Goal: Share content: Share content

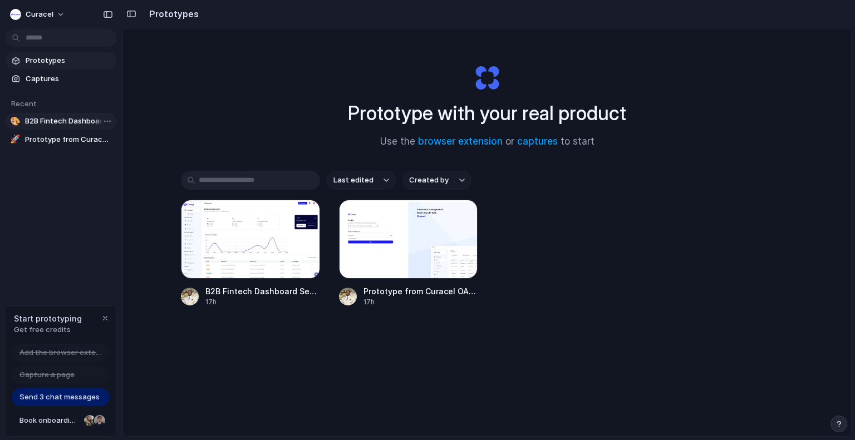
click at [45, 129] on link "🎨 B2B Fintech Dashboard Setup" at bounding box center [61, 121] width 111 height 17
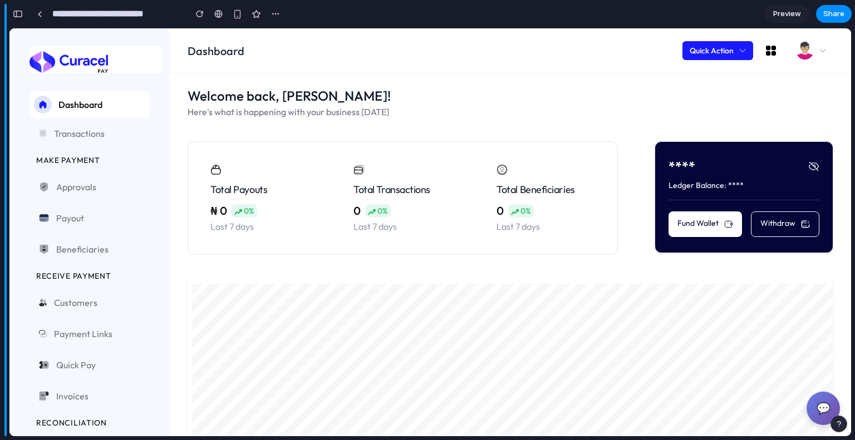
click at [94, 131] on span "Transactions" at bounding box center [97, 133] width 87 height 13
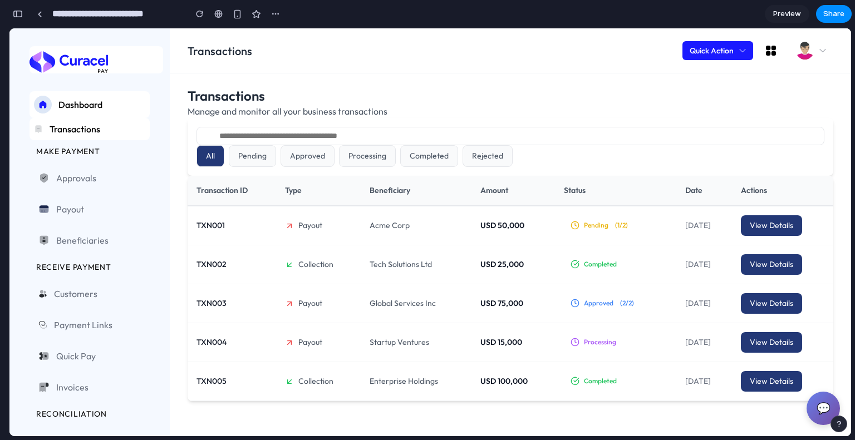
click at [79, 160] on ul "Dashboard Transactions MAKE PAYMENT Approvals Payout Beneficiaries RECEIVE PAYM…" at bounding box center [89, 362] width 120 height 543
click at [79, 175] on span "Approvals" at bounding box center [98, 177] width 85 height 13
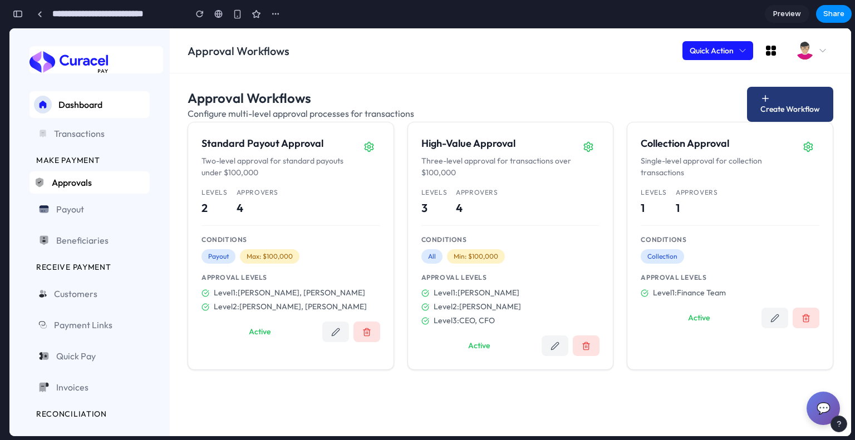
click at [83, 108] on span "Dashboard" at bounding box center [101, 104] width 87 height 13
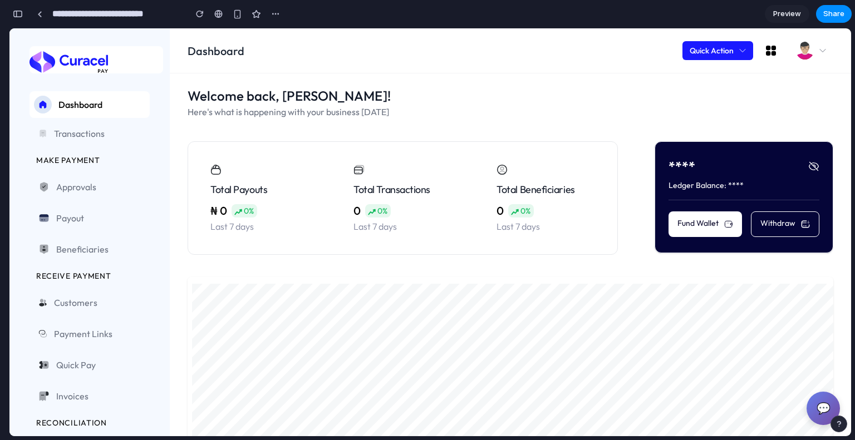
click at [809, 164] on icon at bounding box center [813, 166] width 11 height 11
click at [724, 225] on icon at bounding box center [728, 224] width 9 height 9
click at [254, 217] on span "0%" at bounding box center [249, 210] width 12 height 13
click at [85, 129] on span "Transactions" at bounding box center [97, 133] width 87 height 13
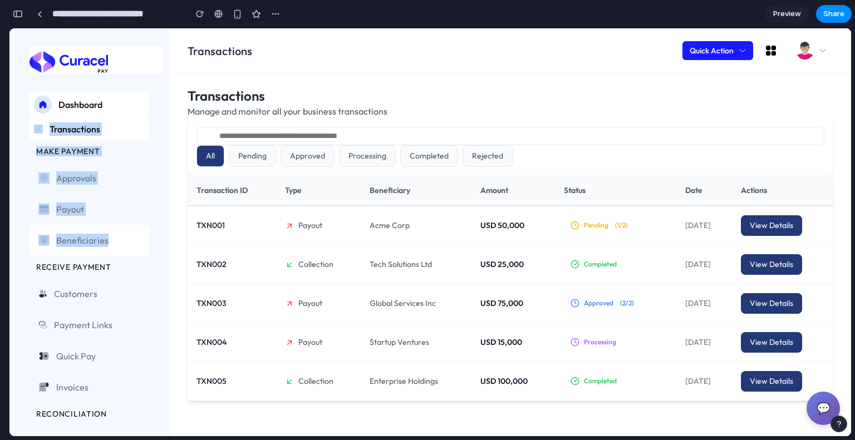
drag, startPoint x: 25, startPoint y: 129, endPoint x: 114, endPoint y: 228, distance: 132.8
click at [114, 228] on div "Dashboard Transactions MAKE PAYMENT Approvals Payout Beneficiaries RECEIVE PAYM…" at bounding box center [89, 232] width 160 height 408
copy ul "Transactions MAKE PAYMENT Approvals Payout Beneficiaries"
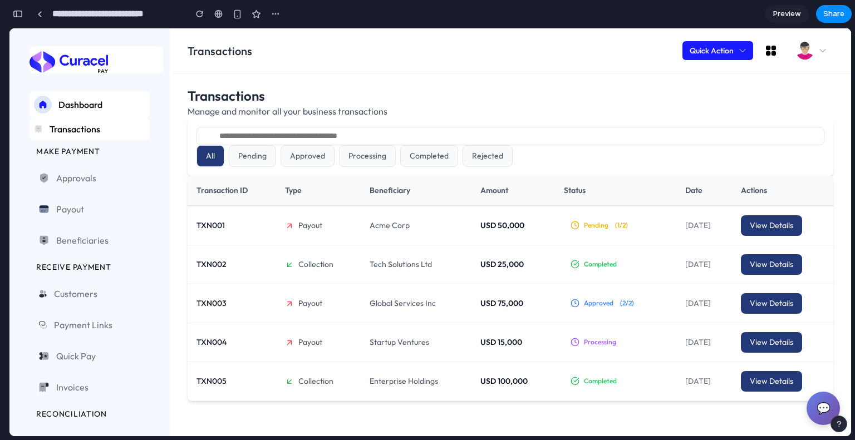
click at [94, 108] on span "Dashboard" at bounding box center [101, 104] width 87 height 13
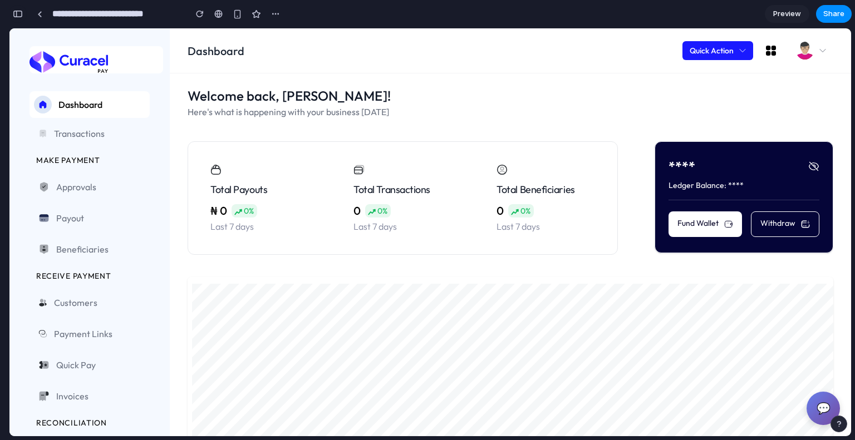
click at [25, 14] on button "button" at bounding box center [18, 14] width 18 height 18
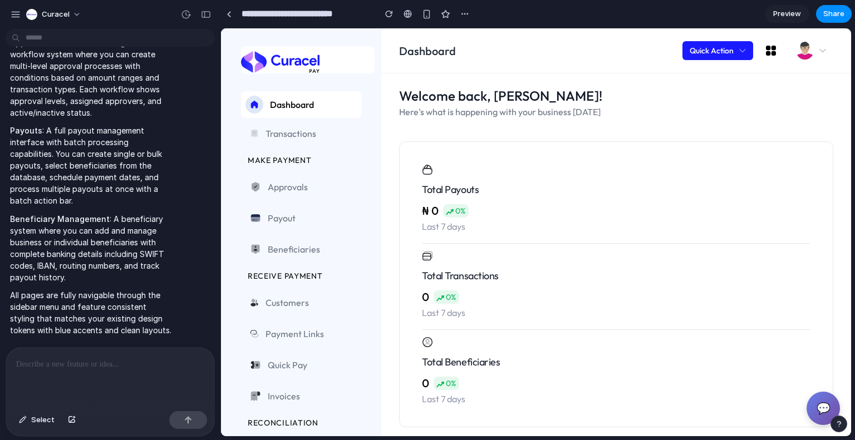
scroll to position [238, 0]
click at [159, 368] on div at bounding box center [110, 377] width 208 height 59
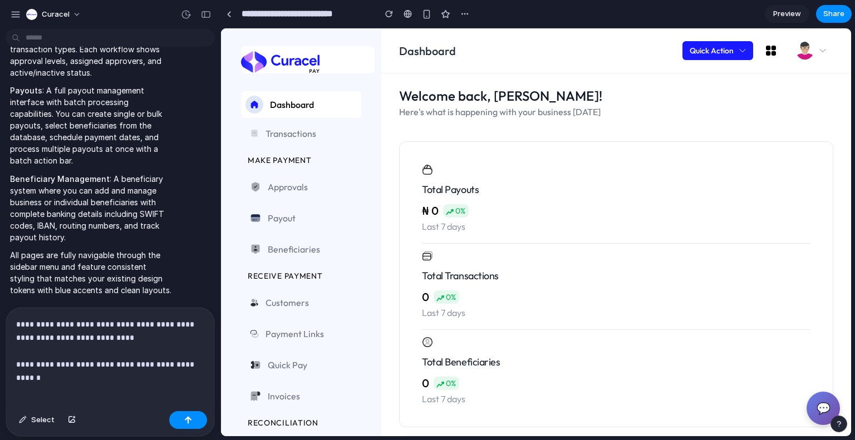
scroll to position [291, 0]
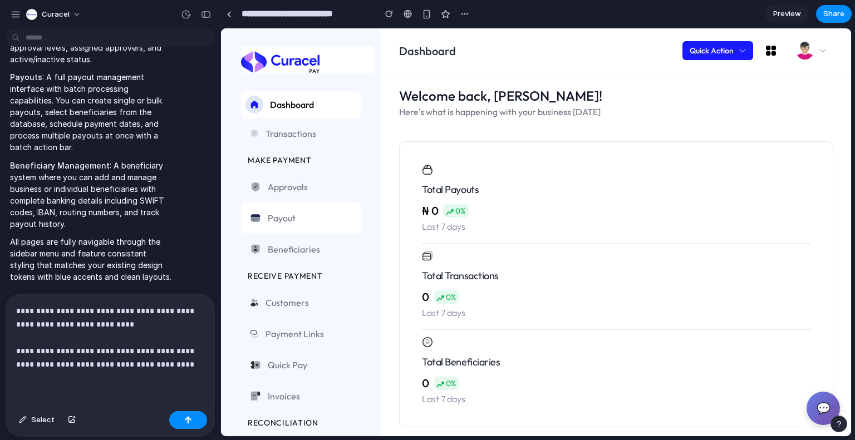
click at [294, 214] on span "Payout" at bounding box center [310, 218] width 85 height 13
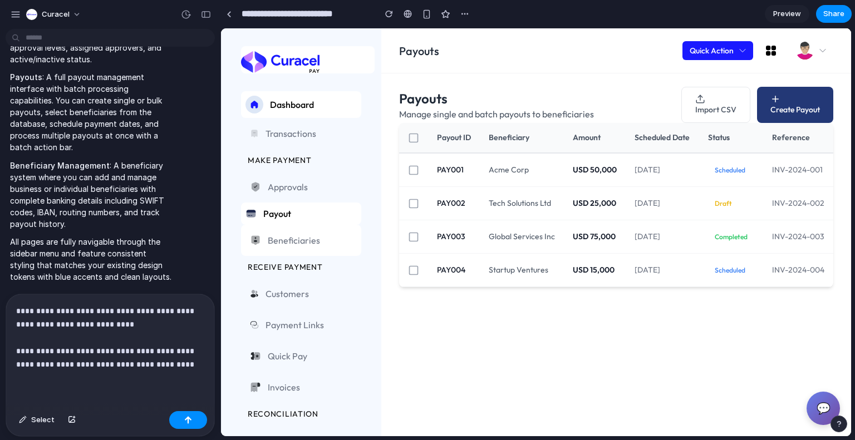
click at [285, 242] on span "Beneficiaries" at bounding box center [310, 240] width 85 height 13
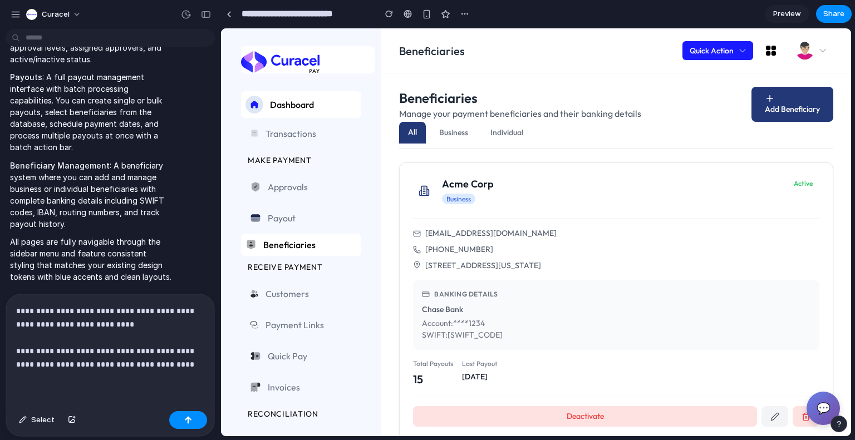
click at [132, 376] on div "**********" at bounding box center [110, 350] width 208 height 112
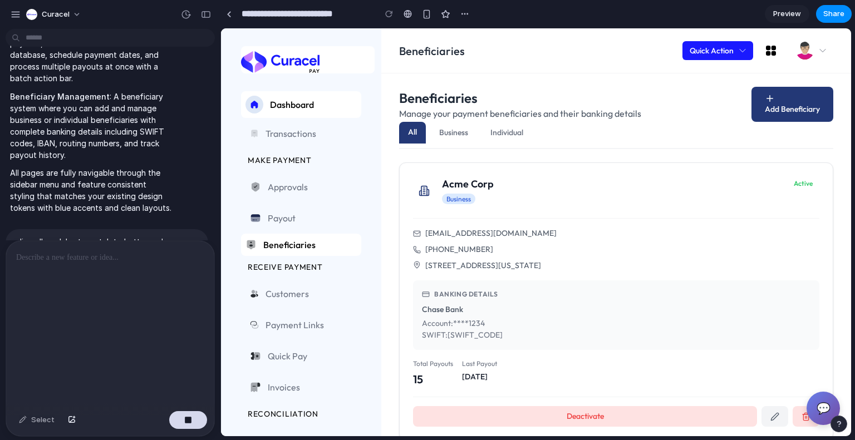
scroll to position [399, 0]
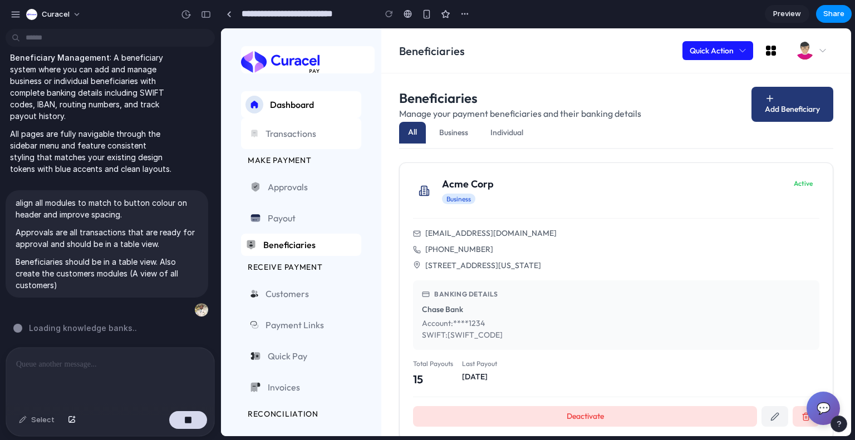
click at [299, 133] on span "Transactions" at bounding box center [308, 133] width 87 height 13
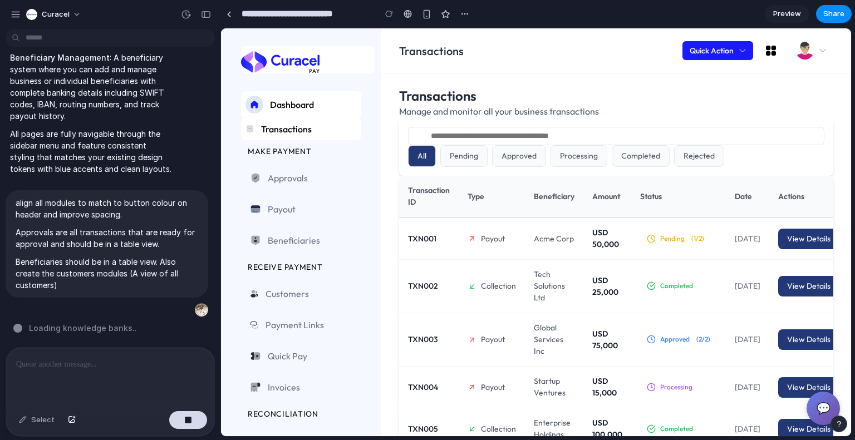
click at [298, 103] on span "Dashboard" at bounding box center [313, 104] width 87 height 13
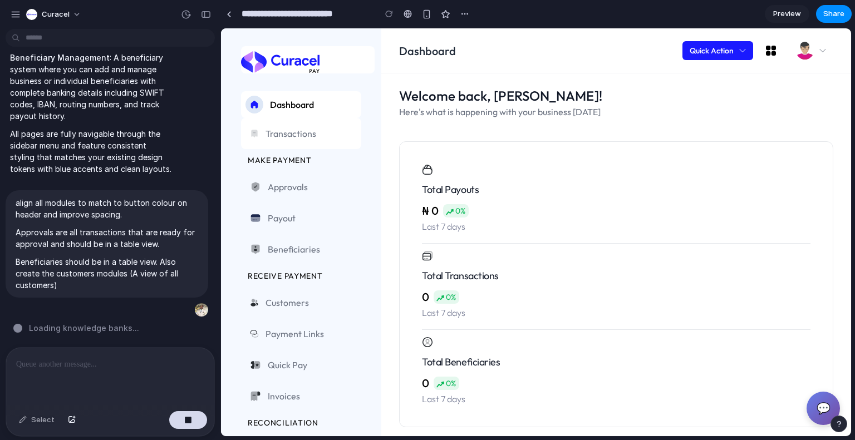
click at [277, 135] on span "Transactions" at bounding box center [308, 133] width 87 height 13
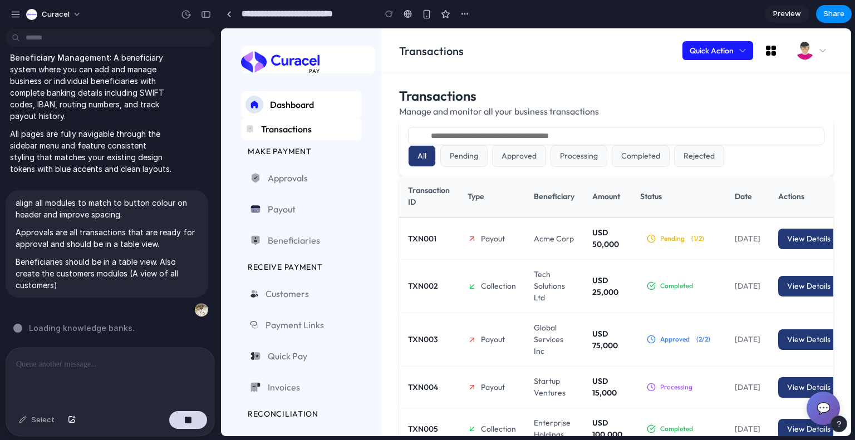
click at [275, 107] on span "Dashboard" at bounding box center [313, 104] width 87 height 13
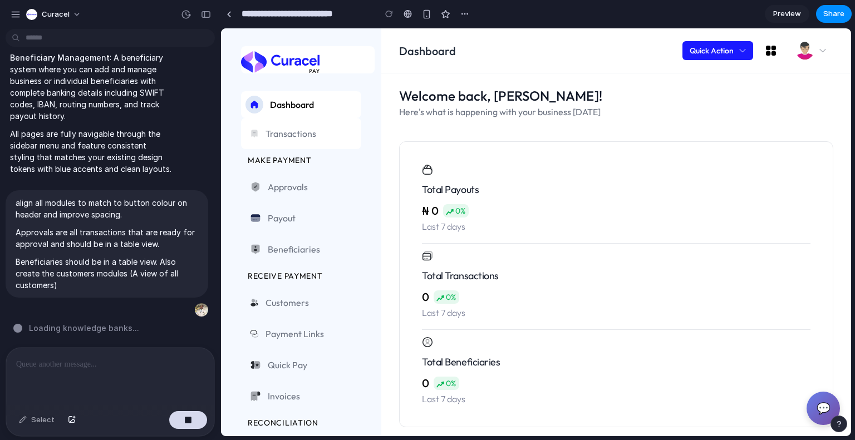
click at [281, 127] on span "Transactions" at bounding box center [308, 133] width 87 height 13
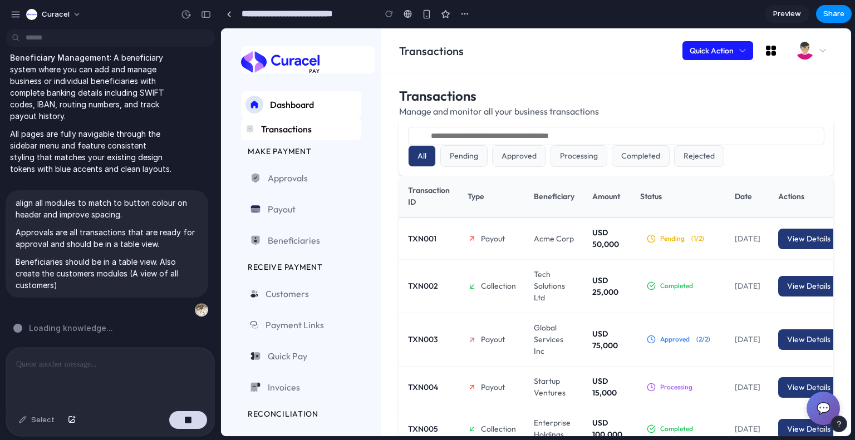
click at [268, 105] on link "Dashboard" at bounding box center [301, 104] width 120 height 27
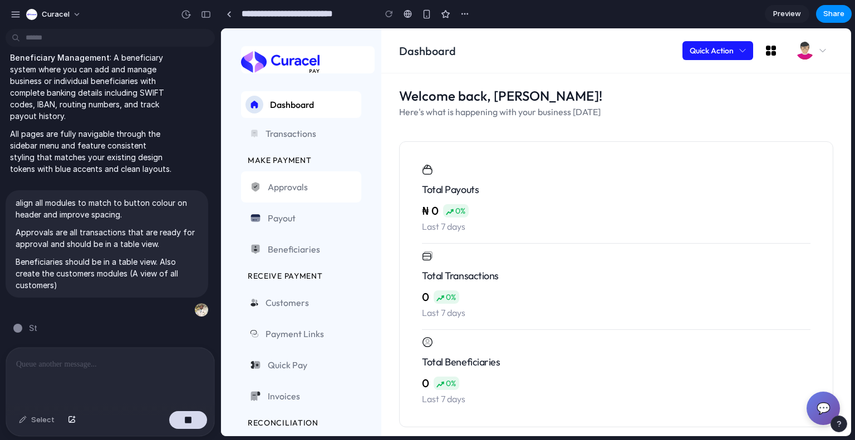
click at [274, 185] on span "Approvals" at bounding box center [310, 186] width 85 height 13
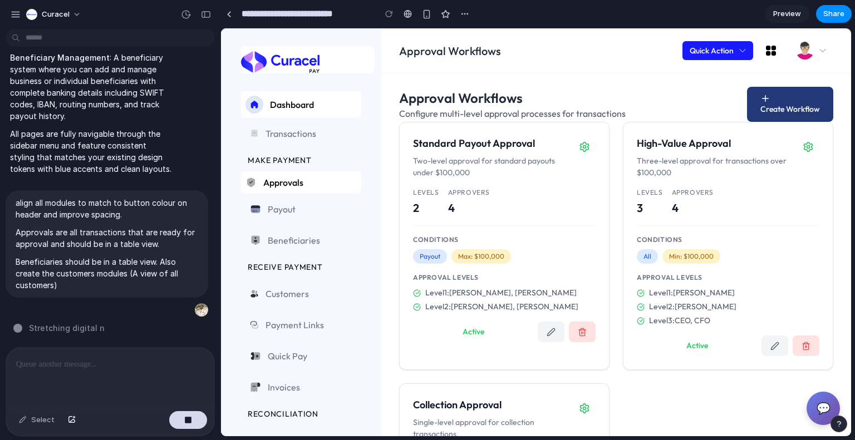
click at [274, 185] on span "Approvals" at bounding box center [310, 182] width 94 height 13
click at [205, 14] on div "button" at bounding box center [206, 15] width 10 height 8
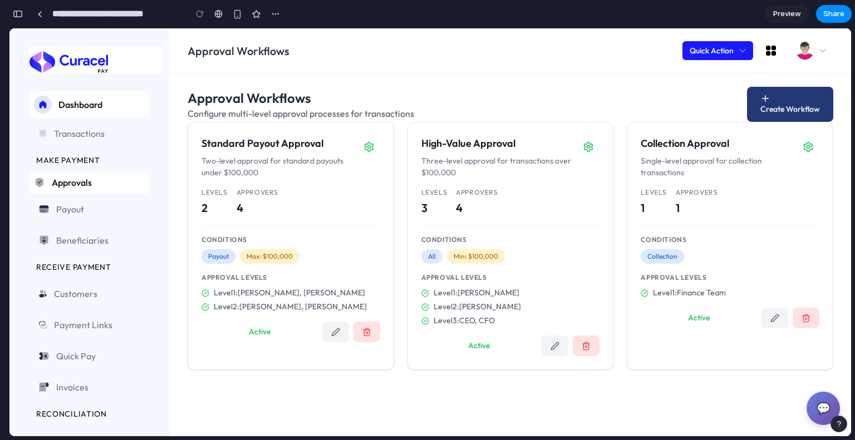
scroll to position [647, 0]
click at [115, 107] on span "Dashboard" at bounding box center [101, 104] width 87 height 13
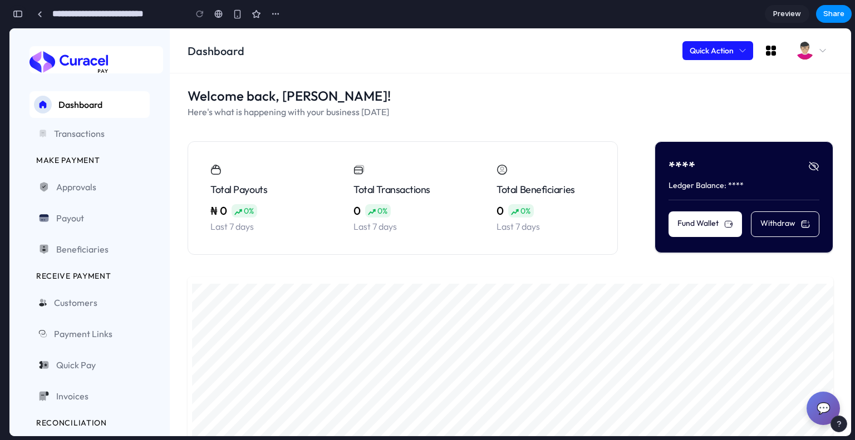
click at [22, 13] on div "button" at bounding box center [18, 14] width 10 height 8
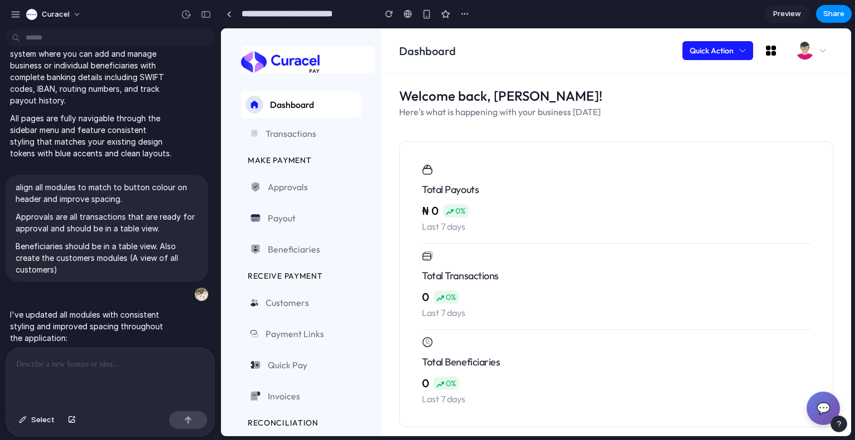
scroll to position [1108, 0]
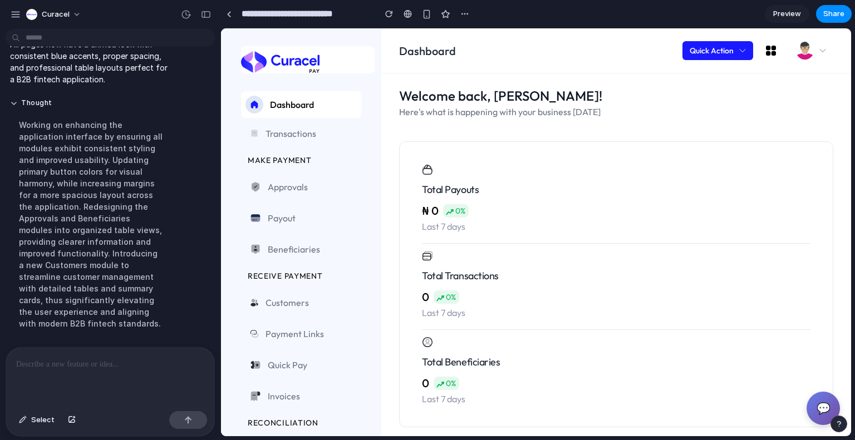
click at [127, 190] on div "Working on enhancing the application interface by ensuring all modules exhibit …" at bounding box center [91, 224] width 162 height 224
click at [310, 140] on link "Transactions" at bounding box center [301, 133] width 120 height 31
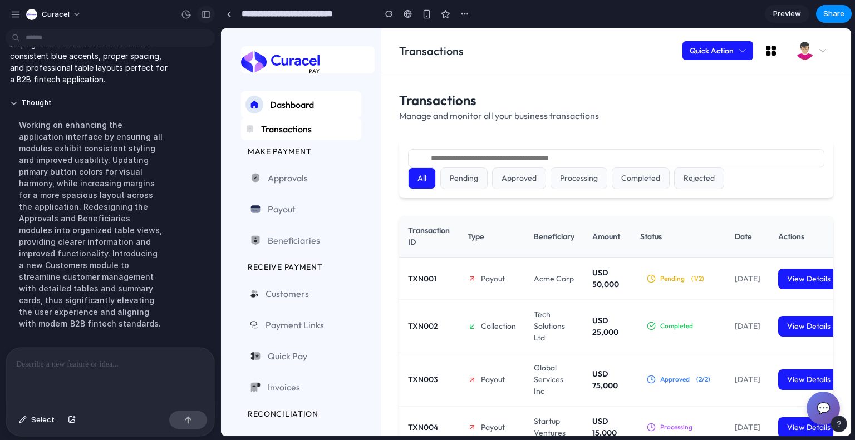
click at [204, 12] on div "button" at bounding box center [206, 15] width 10 height 8
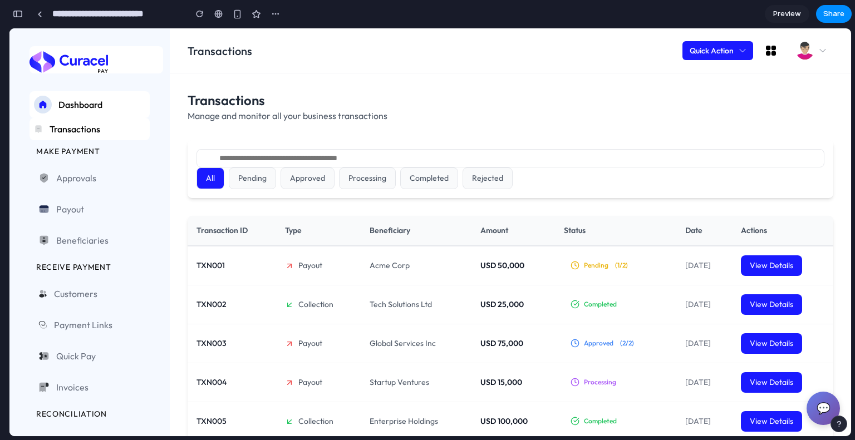
scroll to position [1973, 0]
click at [87, 164] on link "Approvals" at bounding box center [89, 178] width 120 height 31
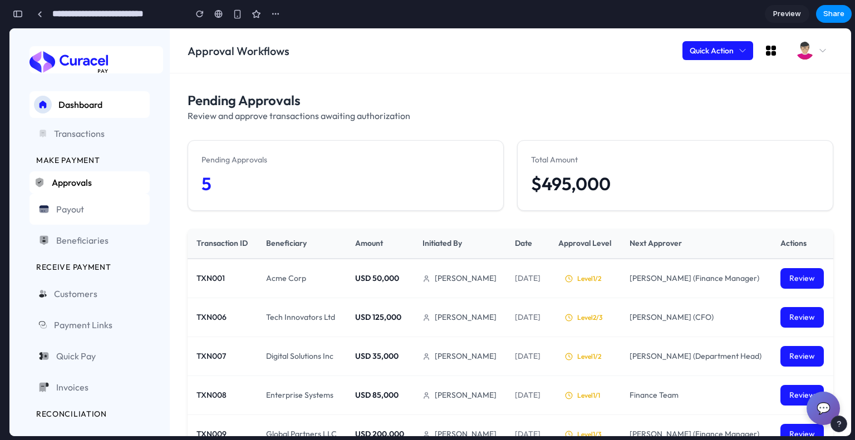
click at [88, 200] on link "Payout" at bounding box center [89, 209] width 120 height 31
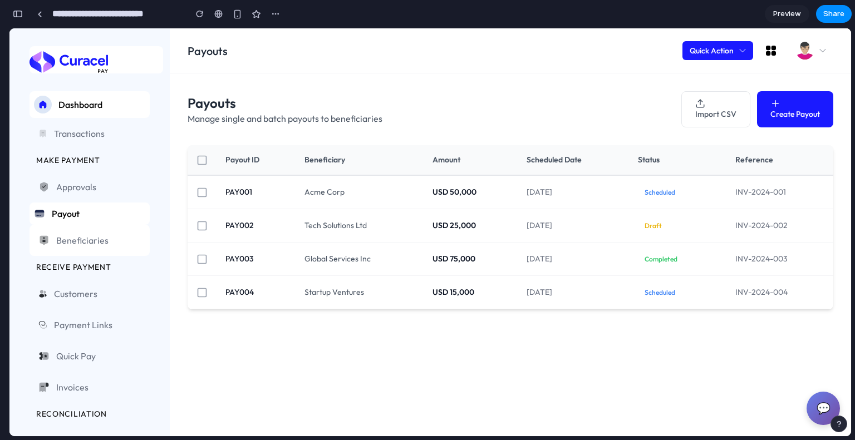
click at [90, 242] on span "Beneficiaries" at bounding box center [98, 240] width 85 height 13
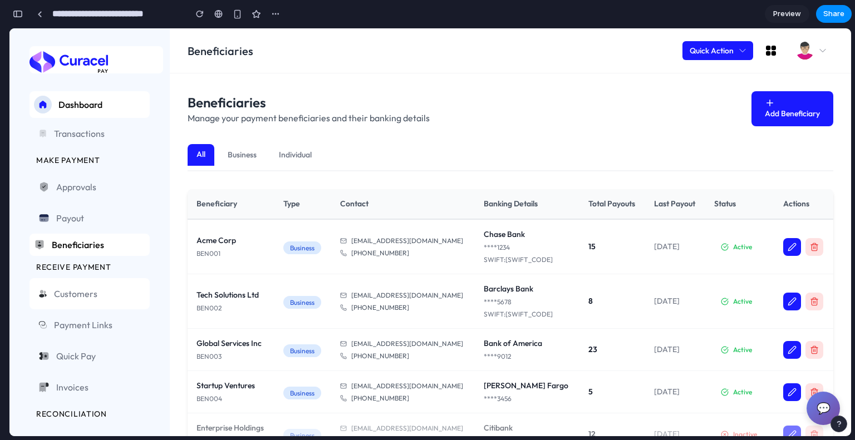
click at [87, 297] on span "Customers" at bounding box center [97, 293] width 87 height 13
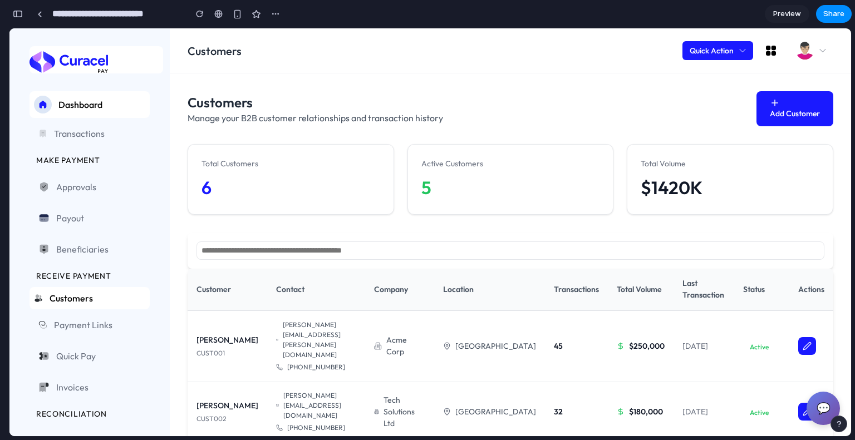
click at [81, 106] on span "Dashboard" at bounding box center [101, 104] width 87 height 13
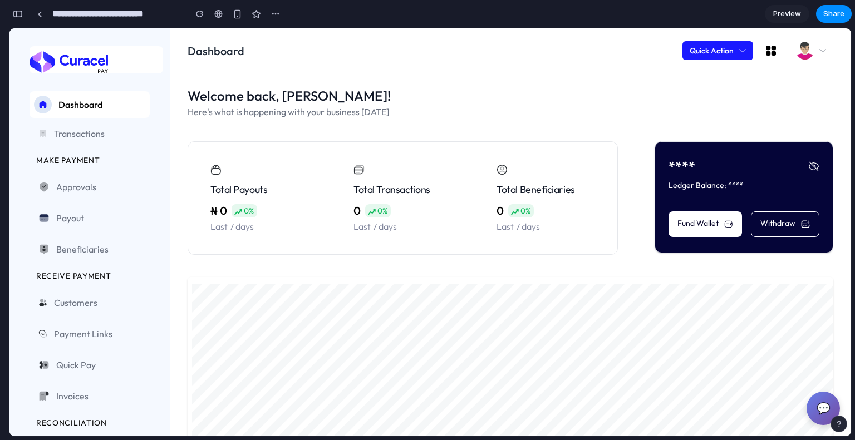
click at [786, 19] on link "Preview" at bounding box center [787, 14] width 45 height 18
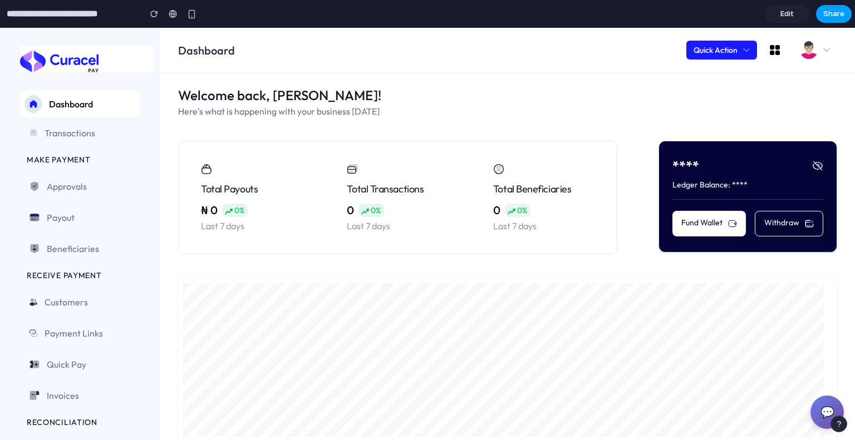
click at [827, 8] on span "Share" at bounding box center [833, 13] width 21 height 11
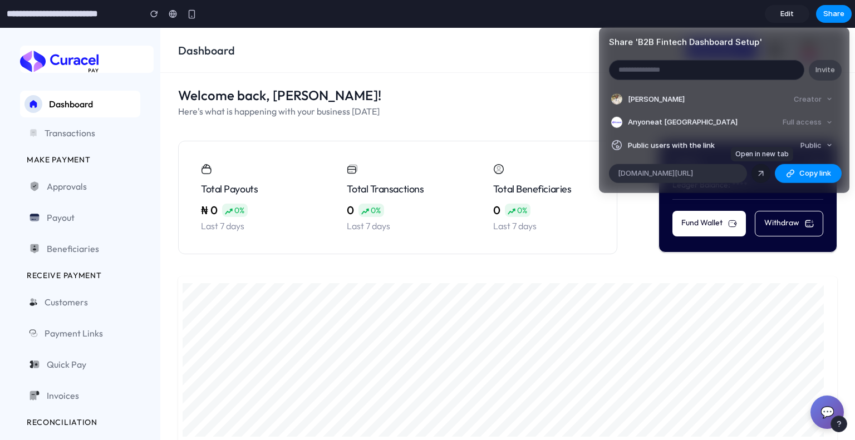
click at [765, 171] on div at bounding box center [761, 174] width 10 height 10
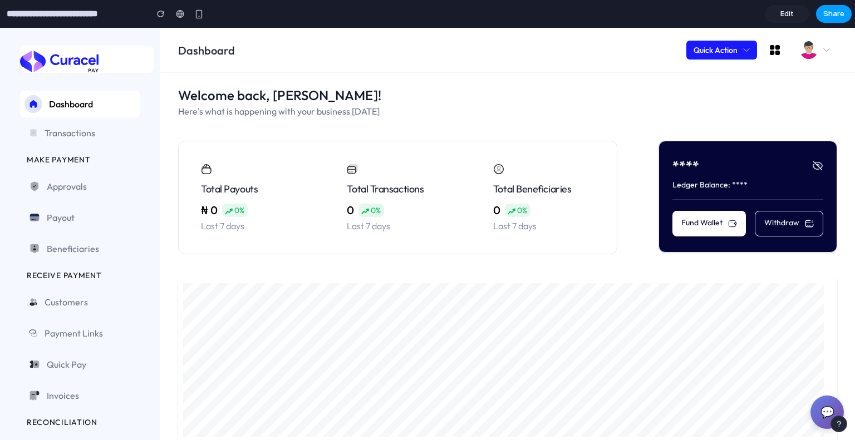
click at [831, 10] on span "Share" at bounding box center [833, 13] width 21 height 11
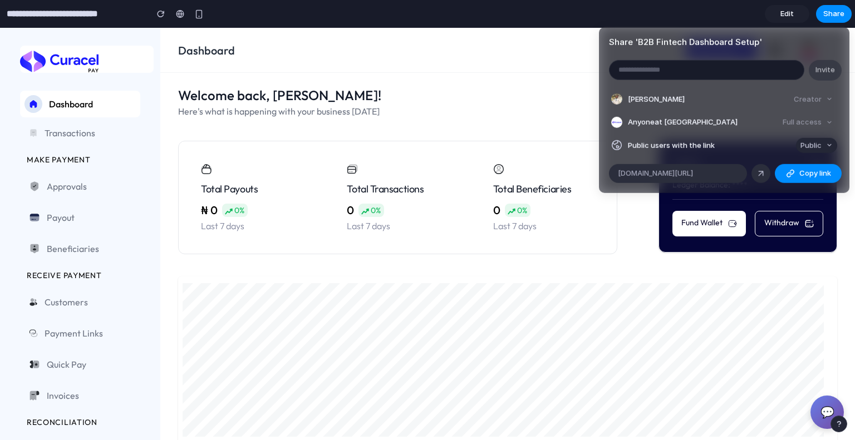
click at [822, 146] on button "Public" at bounding box center [816, 144] width 41 height 15
click at [799, 185] on li "Public" at bounding box center [802, 187] width 63 height 18
click at [751, 142] on li "Public users with the link Public" at bounding box center [724, 144] width 226 height 15
click at [770, 100] on li "Daniel Esuga Creator" at bounding box center [724, 99] width 226 height 16
click at [693, 171] on span "[DOMAIN_NAME][URL]" at bounding box center [655, 173] width 75 height 11
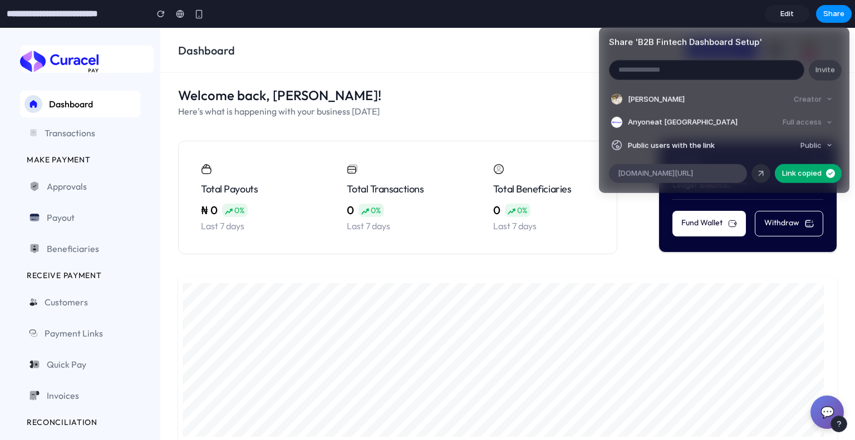
click at [693, 171] on span "[DOMAIN_NAME][URL]" at bounding box center [655, 173] width 75 height 11
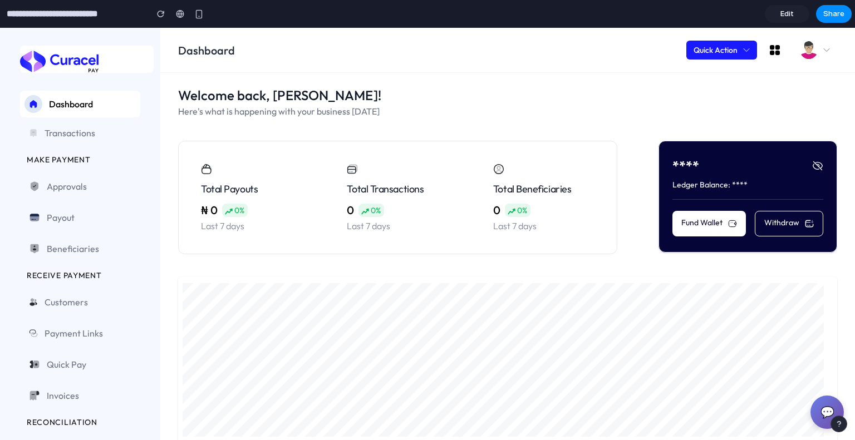
click at [796, 16] on link "Edit" at bounding box center [787, 14] width 45 height 18
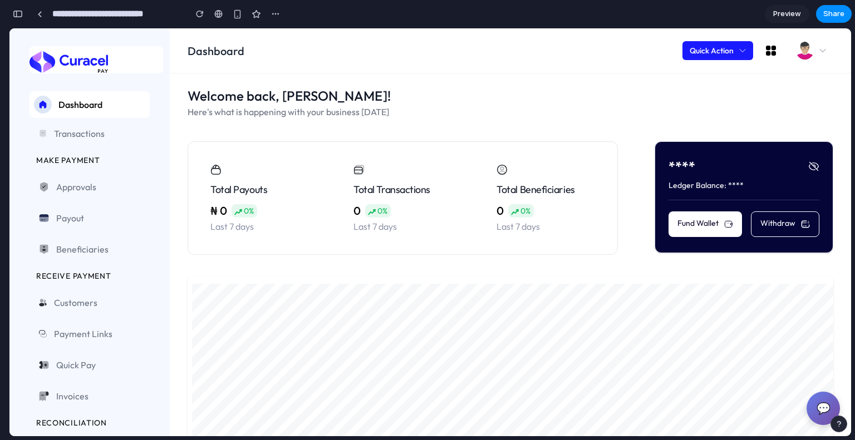
scroll to position [1803, 0]
